Goal: Task Accomplishment & Management: Manage account settings

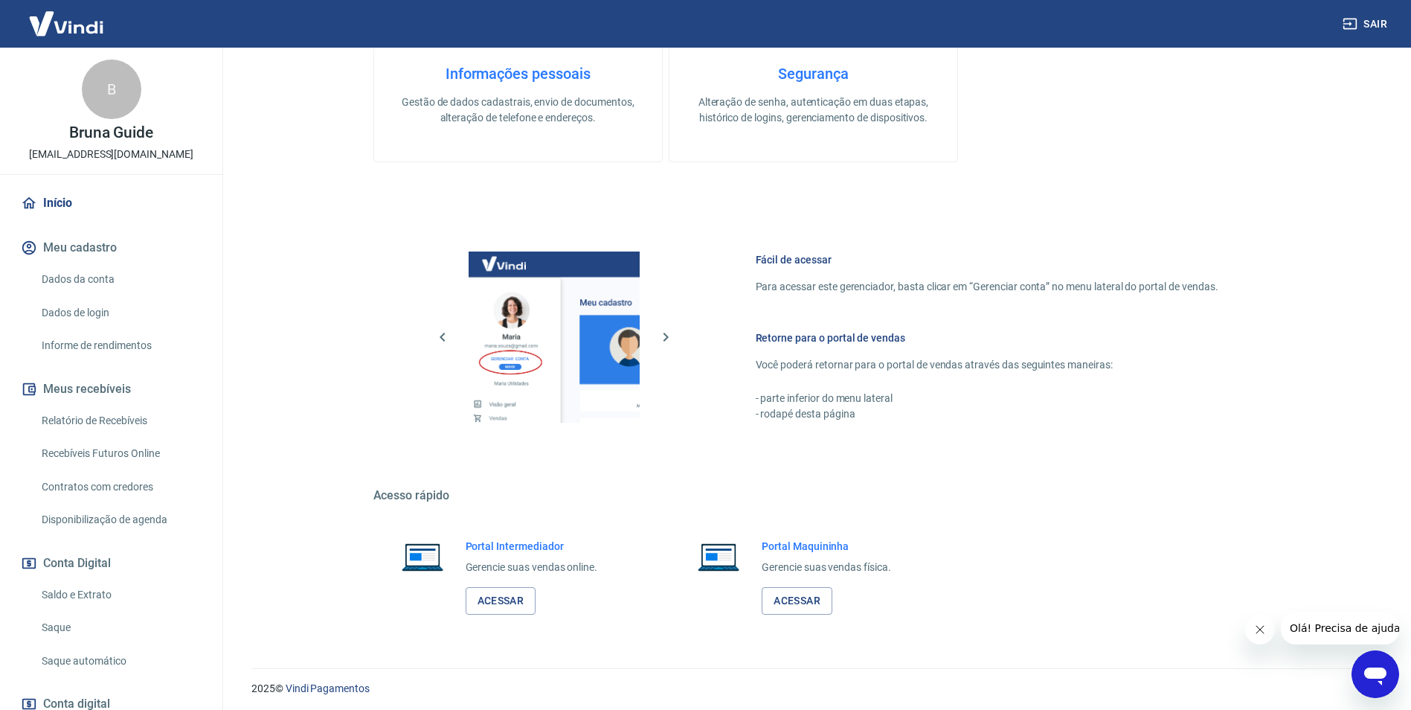
scroll to position [446, 0]
click at [485, 597] on link "Acessar" at bounding box center [501, 600] width 71 height 28
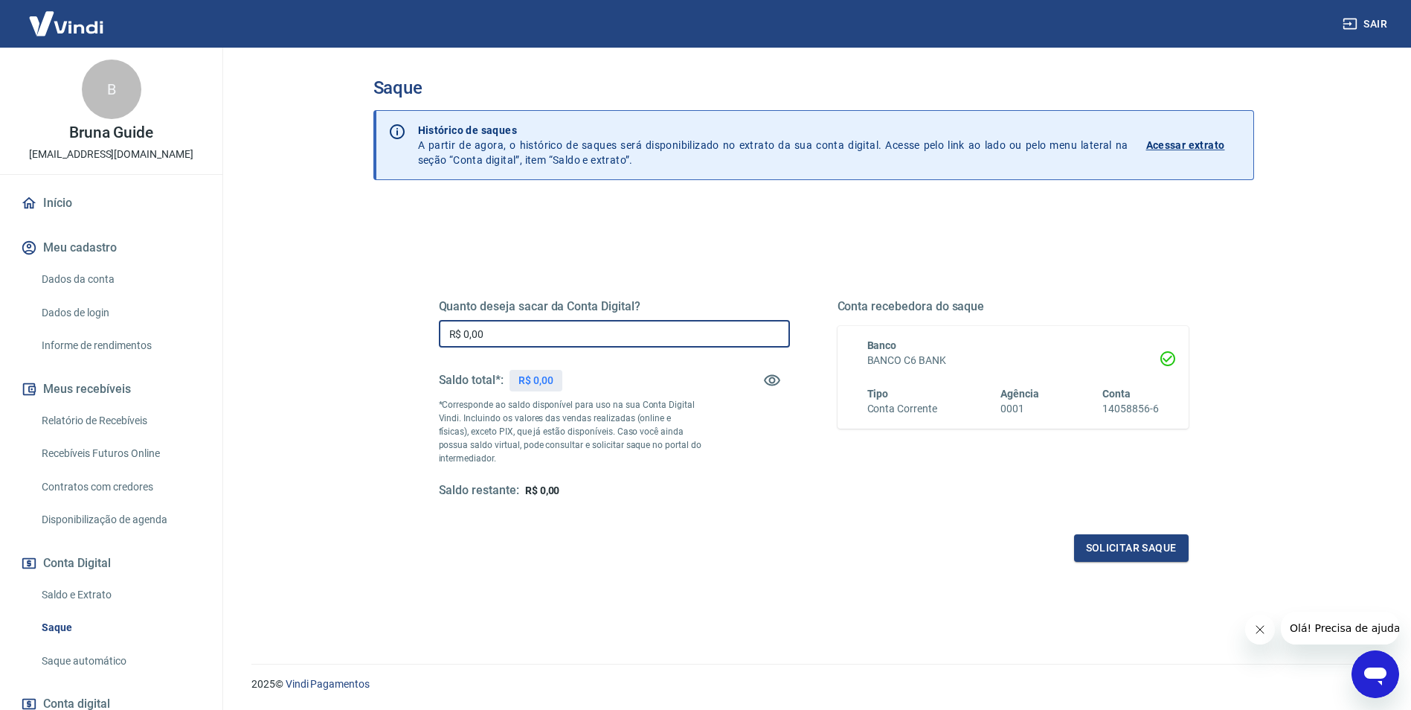
click at [499, 338] on input "R$ 0,00" at bounding box center [614, 334] width 351 height 28
click at [315, 376] on main "Saque Histórico de saques A partir de agora, o histórico de saques será disponi…" at bounding box center [814, 379] width 1196 height 662
